Goal: Information Seeking & Learning: Learn about a topic

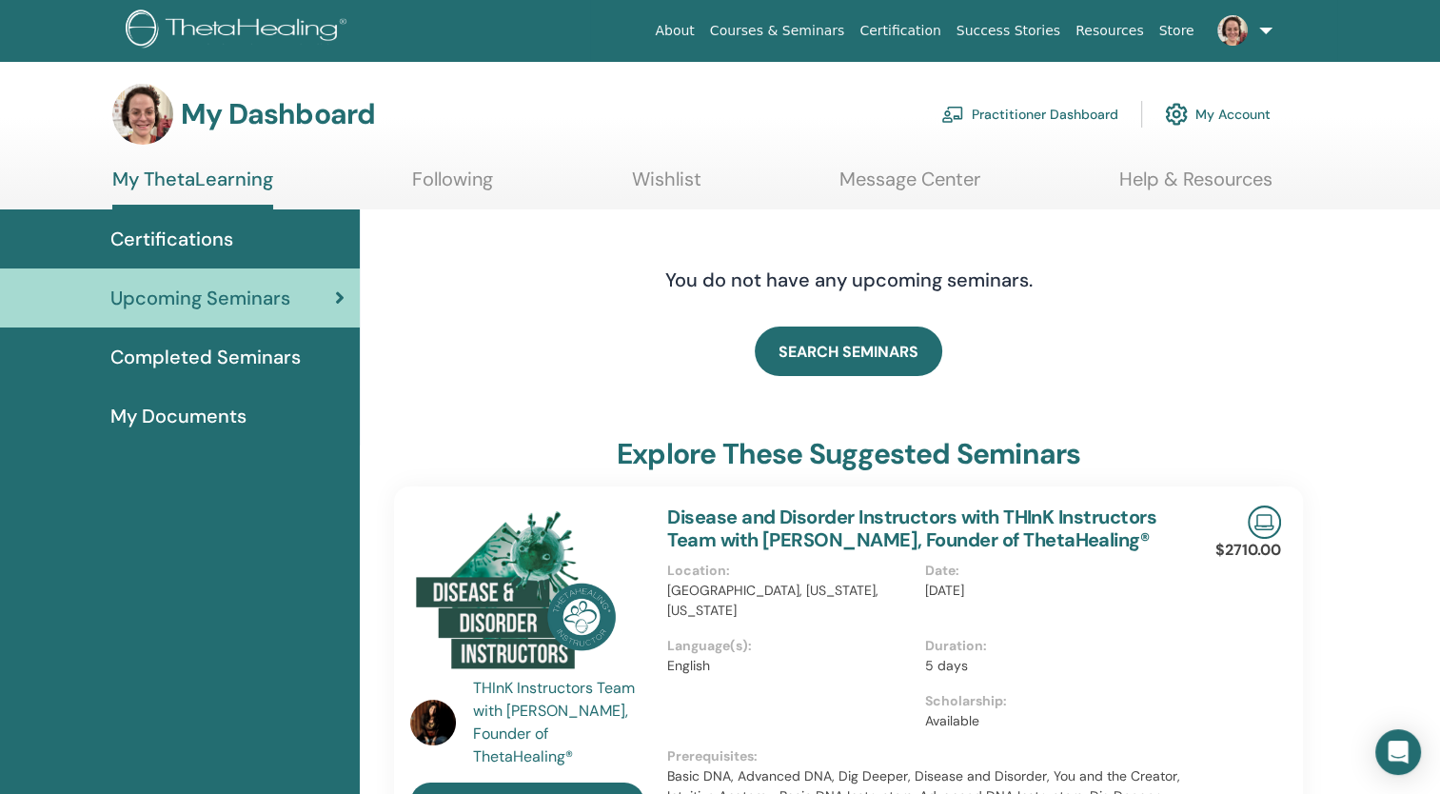
click at [195, 234] on span "Certifications" at bounding box center [171, 239] width 123 height 29
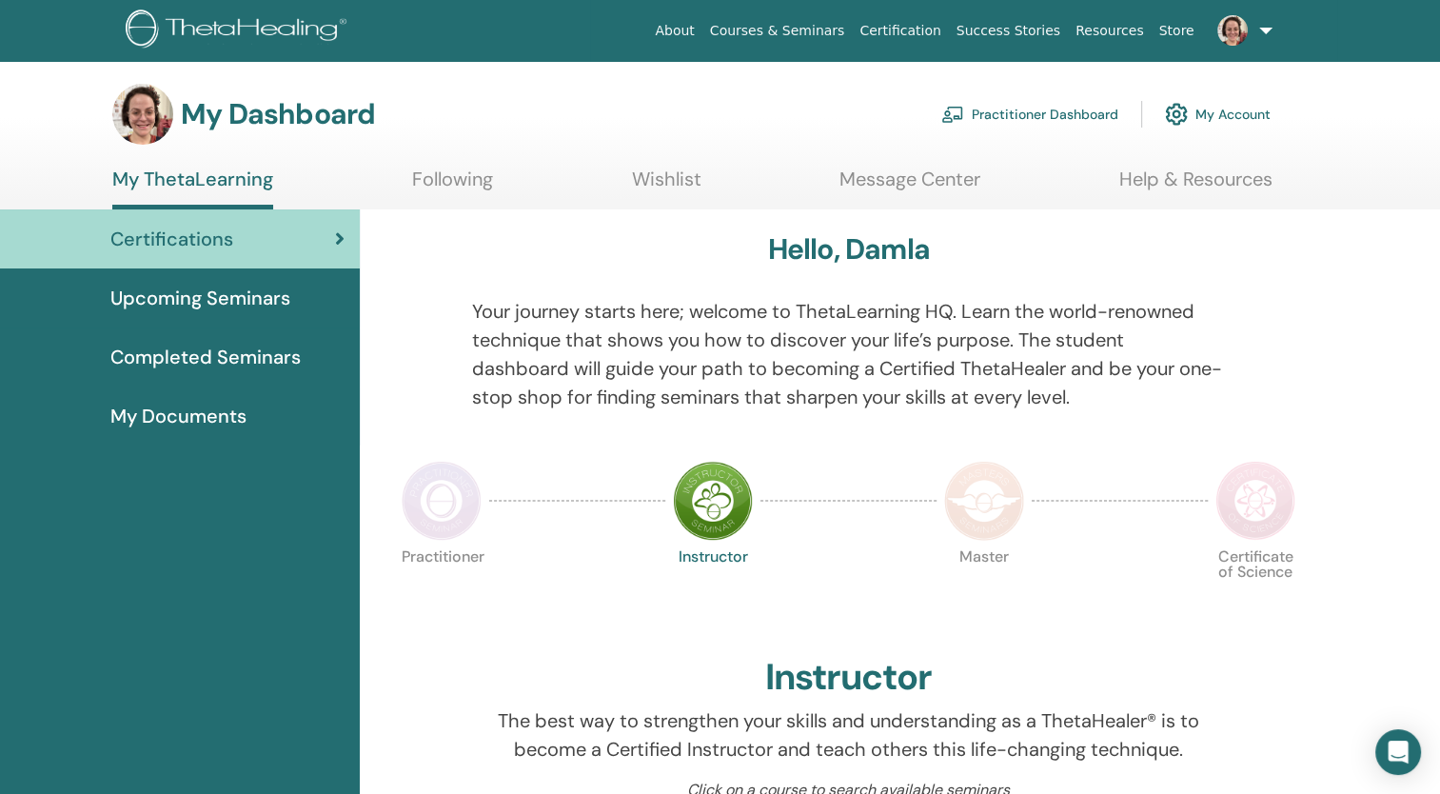
click at [978, 509] on img at bounding box center [984, 501] width 80 height 80
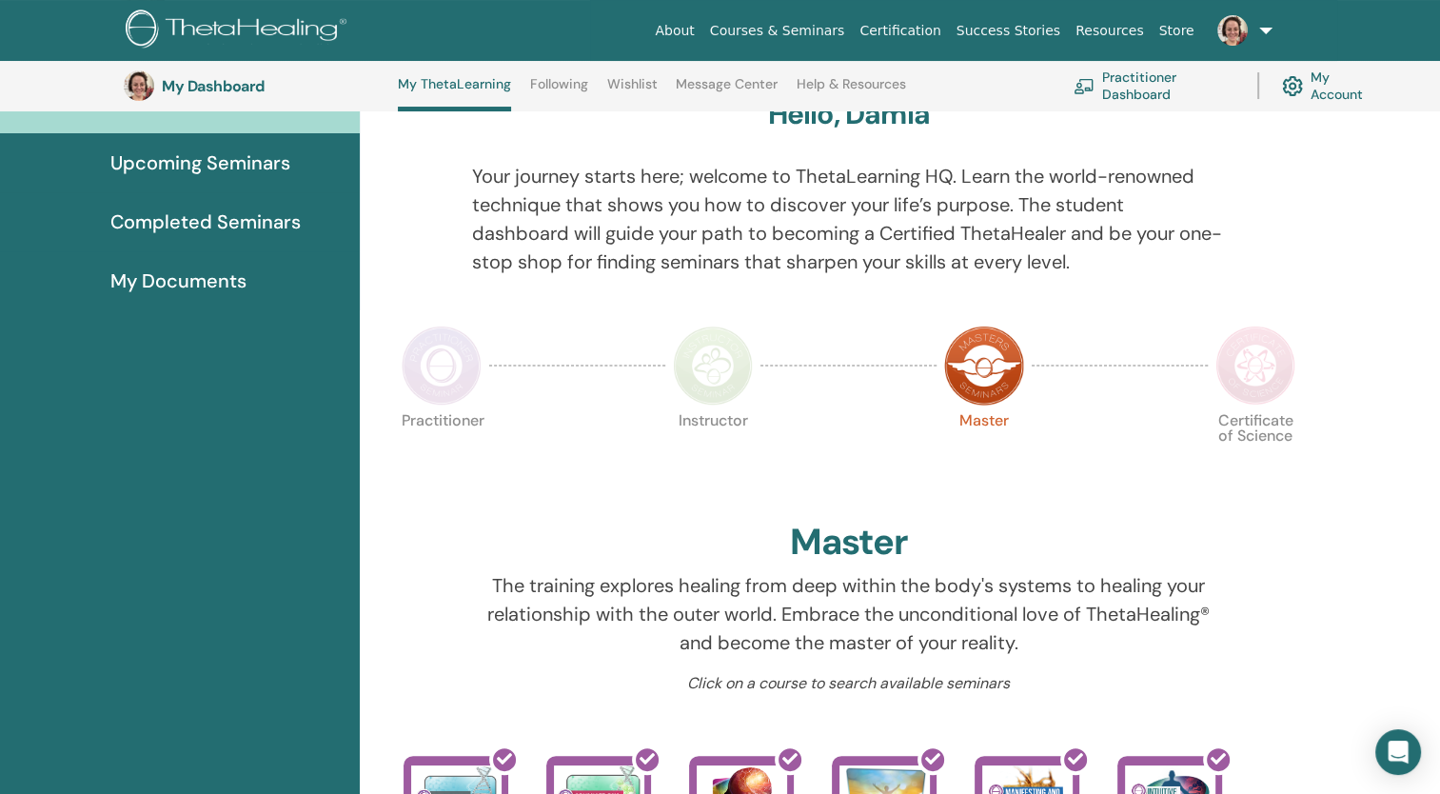
scroll to position [184, 0]
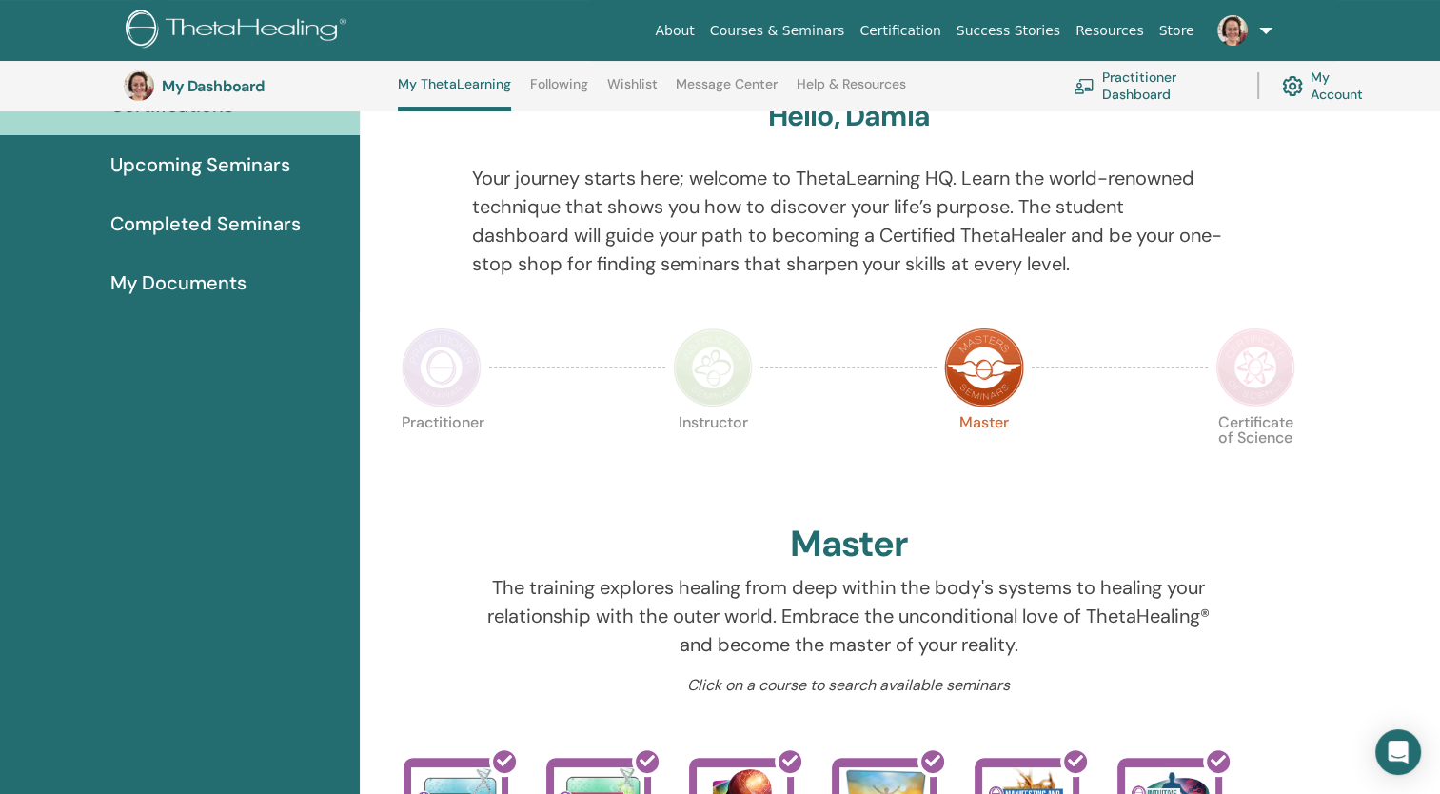
click at [1278, 375] on img at bounding box center [1256, 367] width 80 height 80
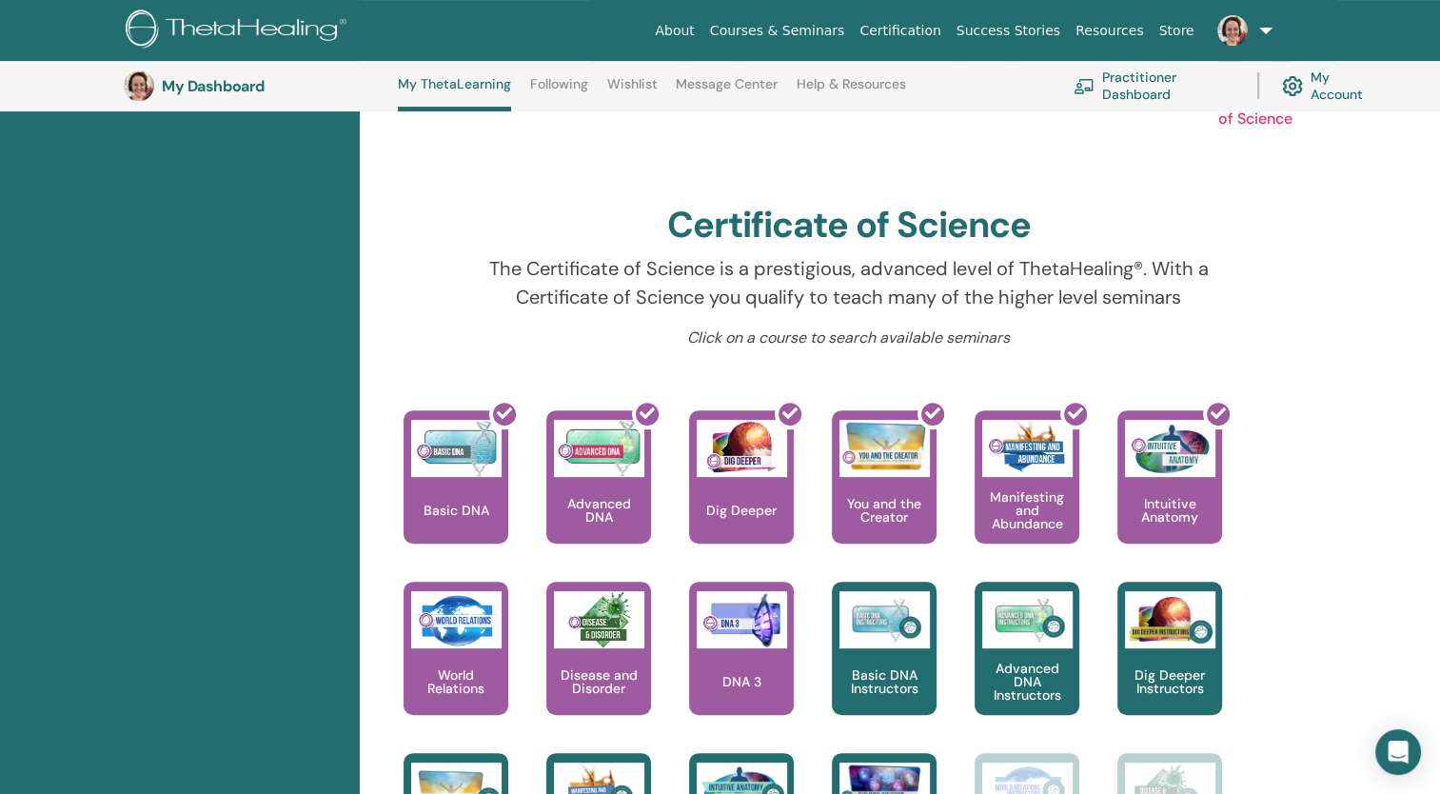
scroll to position [504, 0]
click at [1367, 150] on div "Hello, Damla Your journey starts here; welcome to ThetaLearning HQ. Learn the w…" at bounding box center [900, 541] width 1081 height 1571
